Goal: Information Seeking & Learning: Learn about a topic

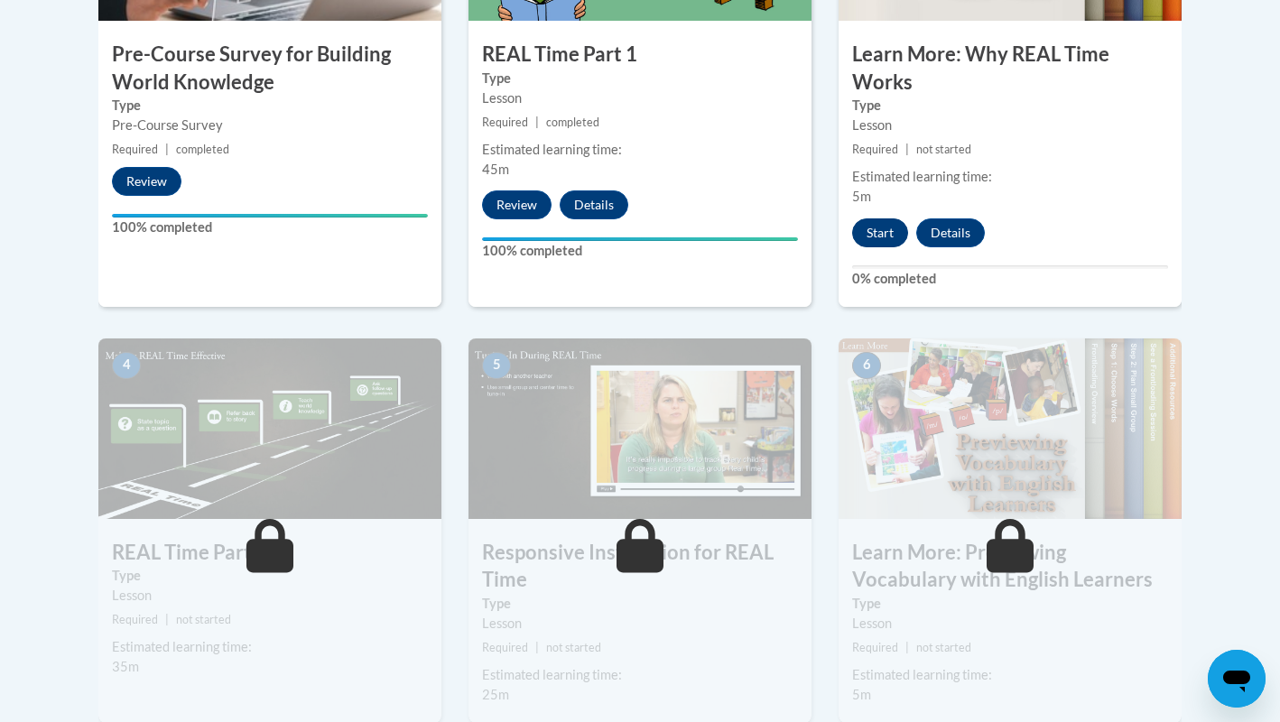
scroll to position [770, 0]
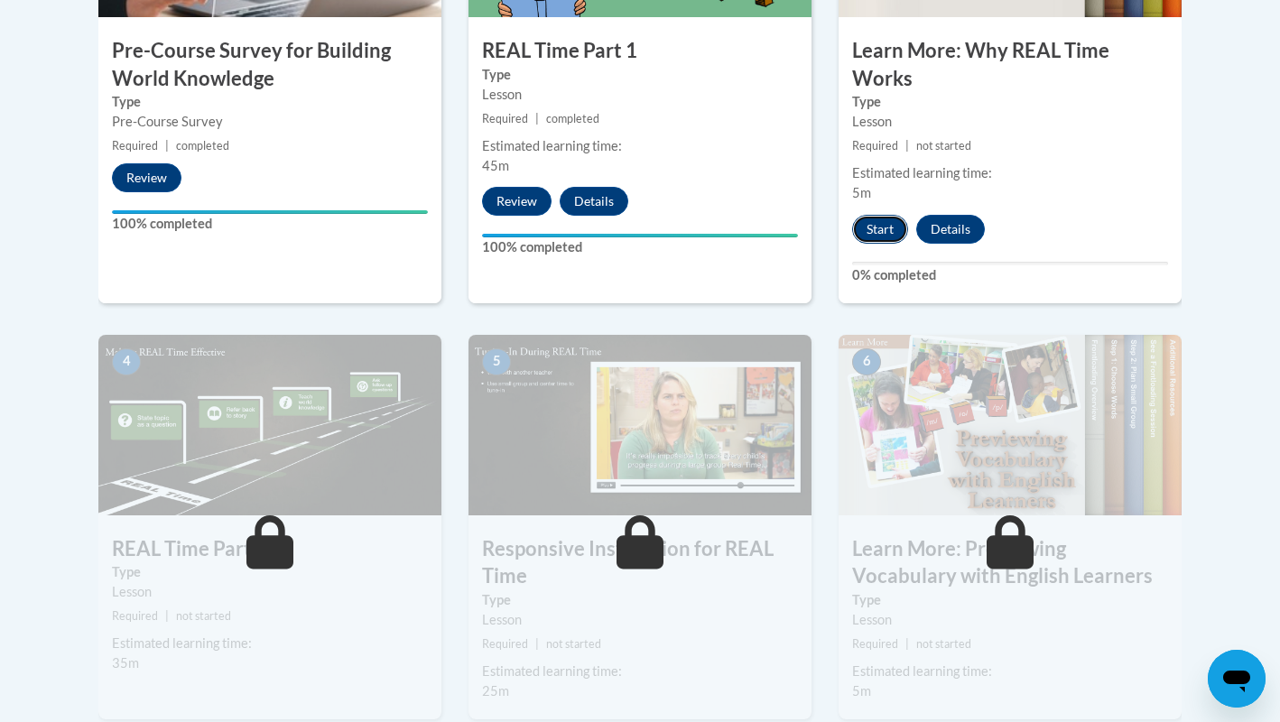
click at [893, 238] on button "Start" at bounding box center [880, 229] width 56 height 29
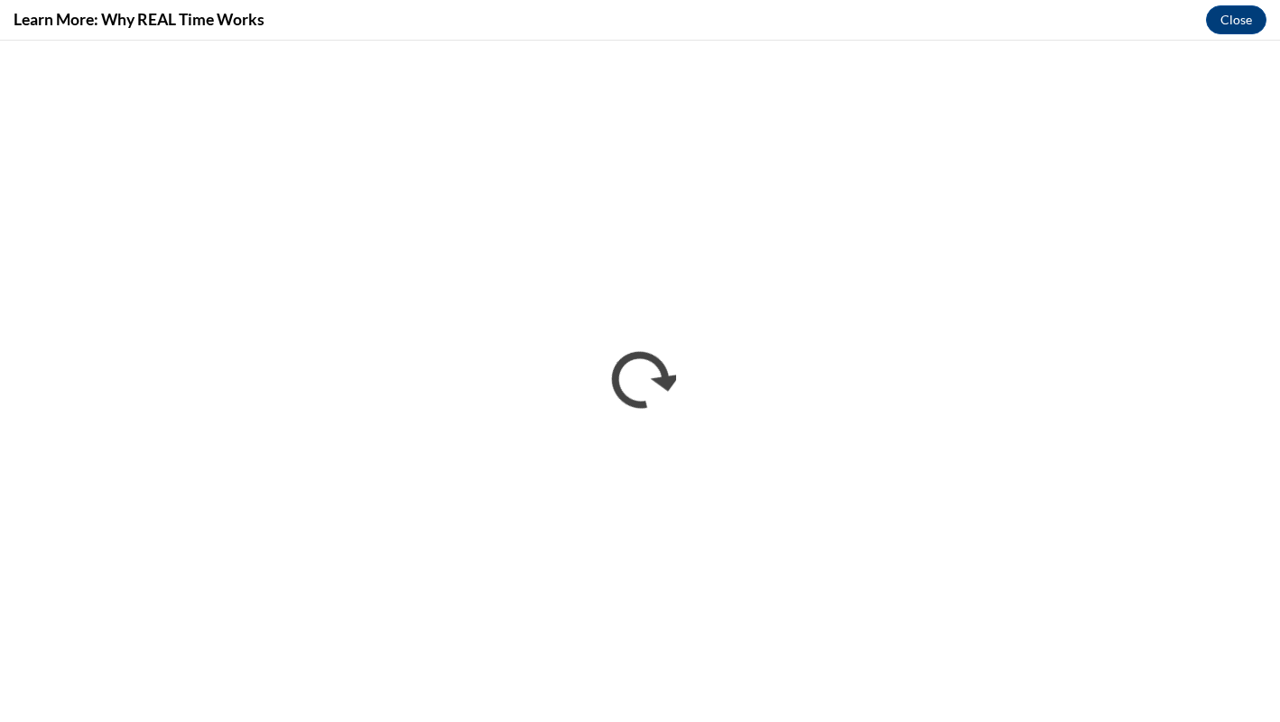
scroll to position [0, 0]
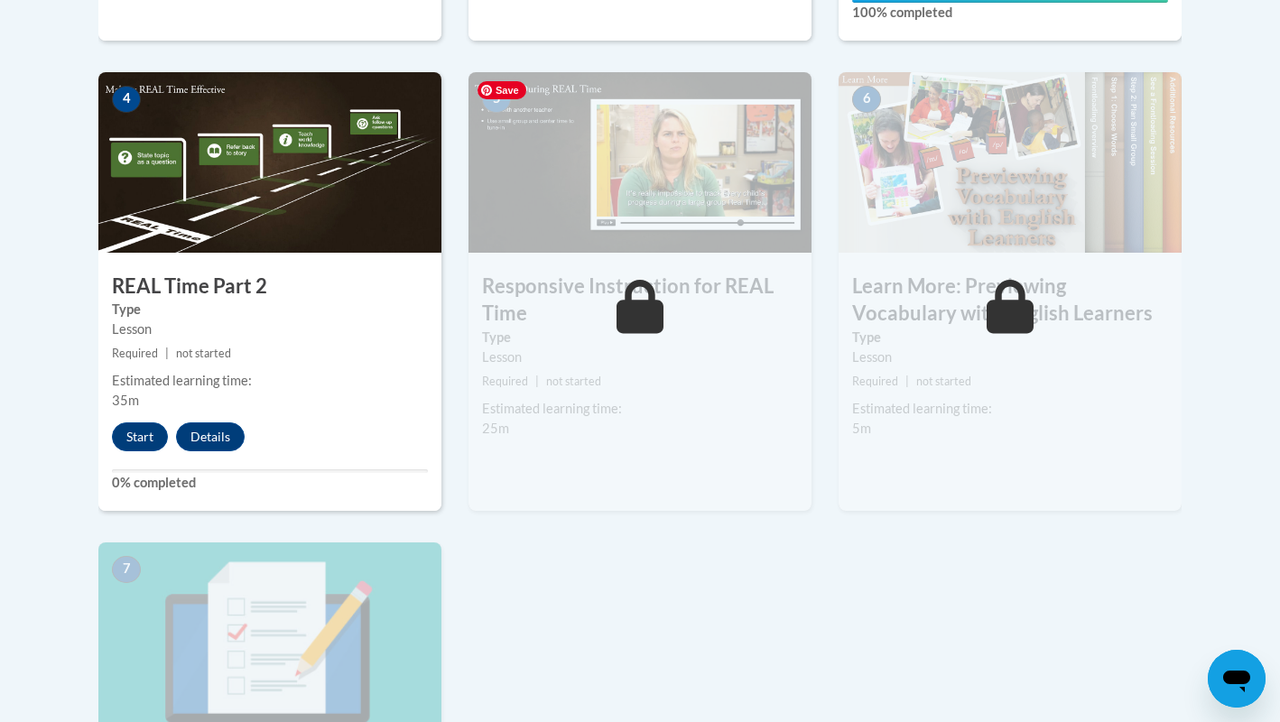
scroll to position [1137, 0]
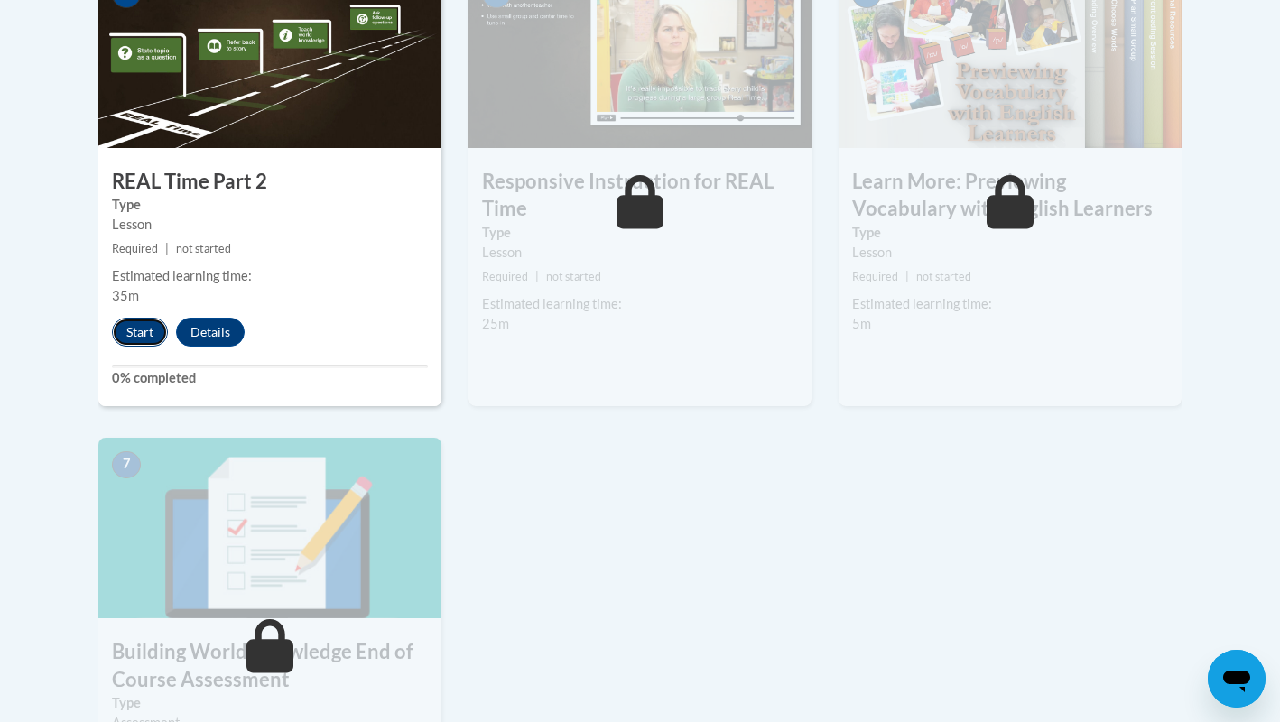
click at [137, 328] on button "Start" at bounding box center [140, 332] width 56 height 29
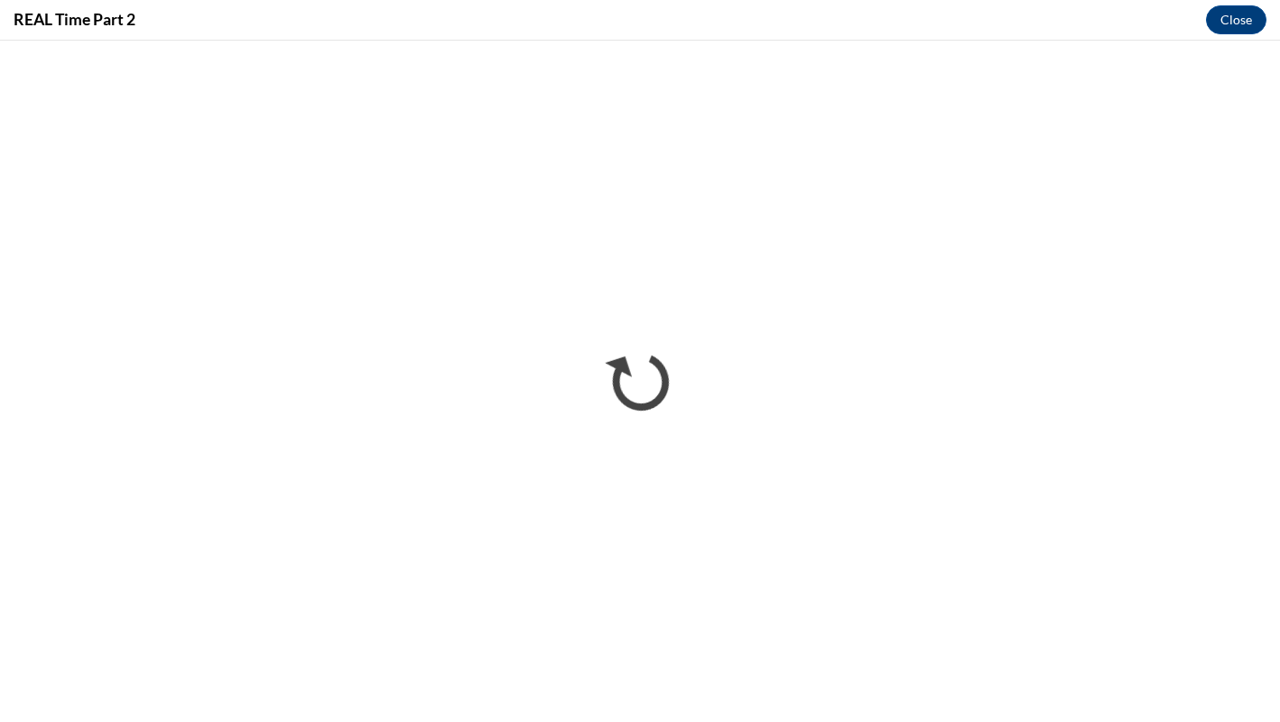
scroll to position [0, 0]
